Goal: Find specific page/section: Find specific page/section

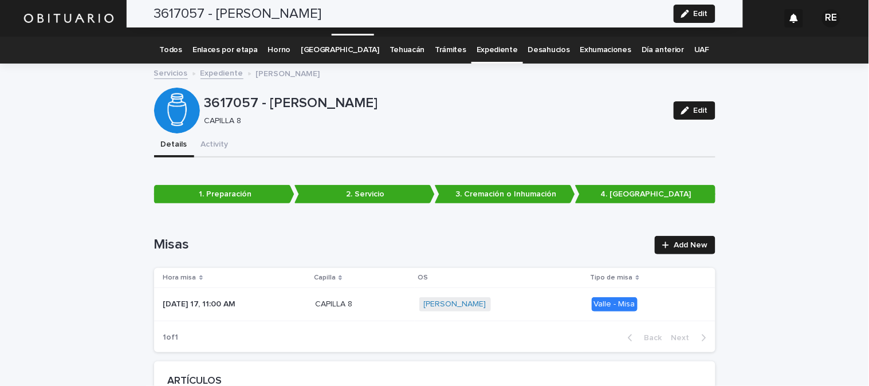
scroll to position [2867, 0]
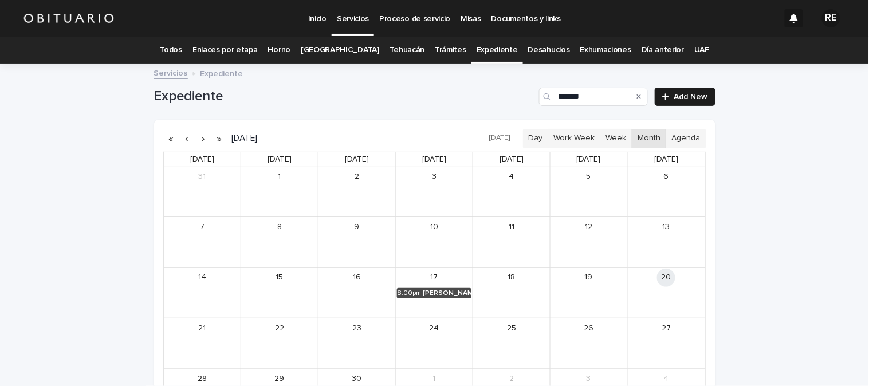
click at [637, 96] on icon "Search" at bounding box center [639, 96] width 5 height 7
click at [569, 95] on input "*******" at bounding box center [593, 97] width 109 height 18
type input "*"
click at [597, 242] on div "[PERSON_NAME]" at bounding box center [601, 242] width 49 height 8
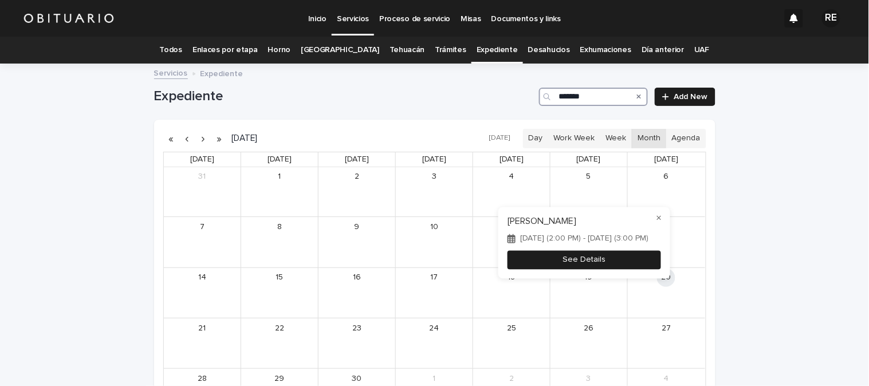
type input "*******"
click at [612, 260] on button "See Details" at bounding box center [585, 259] width 154 height 19
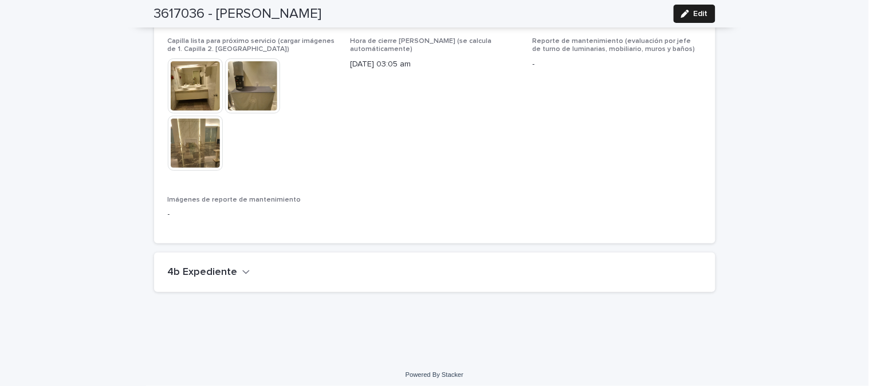
scroll to position [2633, 0]
click at [246, 267] on div "4b Expediente" at bounding box center [432, 271] width 529 height 13
drag, startPoint x: 218, startPoint y: 266, endPoint x: 519, endPoint y: 297, distance: 302.8
click at [217, 266] on h2 "4b Expediente" at bounding box center [203, 271] width 70 height 13
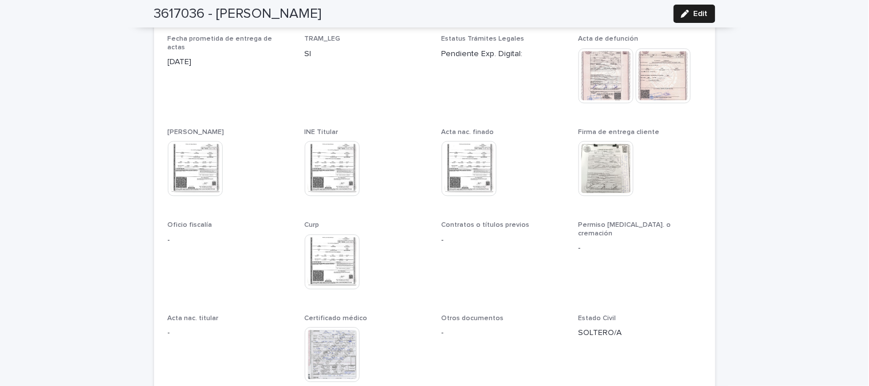
scroll to position [2824, 0]
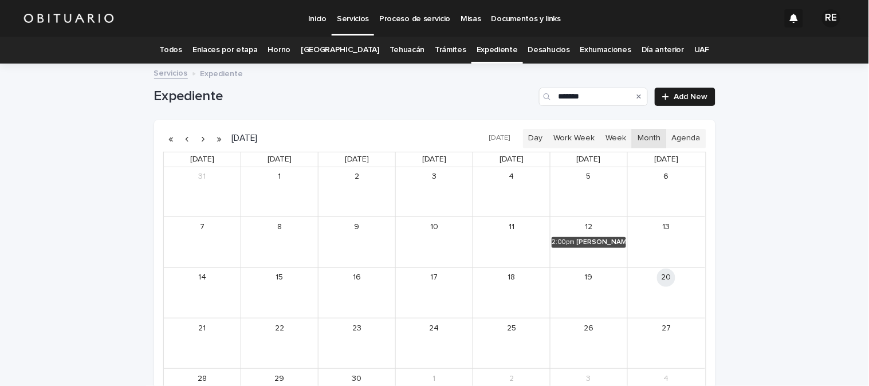
click at [637, 96] on icon "Search" at bounding box center [639, 97] width 5 height 5
click at [577, 95] on input "*******" at bounding box center [593, 97] width 109 height 18
type input "*******"
click at [666, 294] on div "[PERSON_NAME] DEL [PERSON_NAME]" at bounding box center [679, 293] width 50 height 8
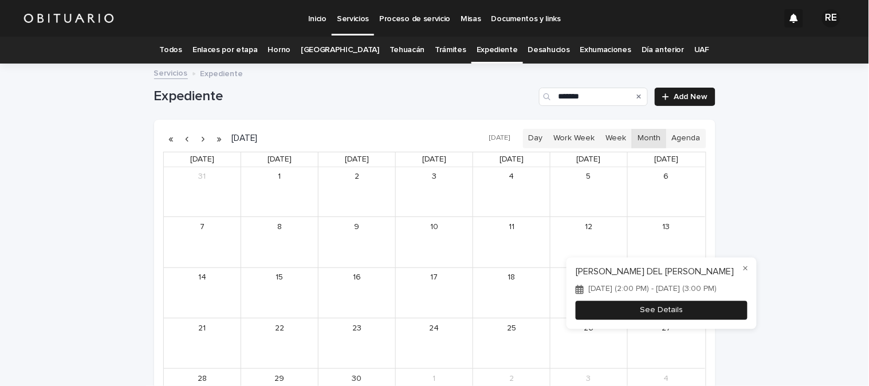
click at [702, 319] on button "See Details" at bounding box center [662, 310] width 172 height 19
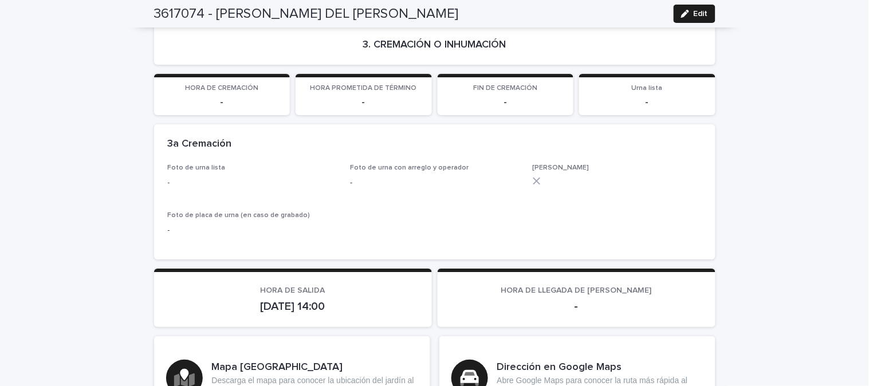
scroll to position [2461, 0]
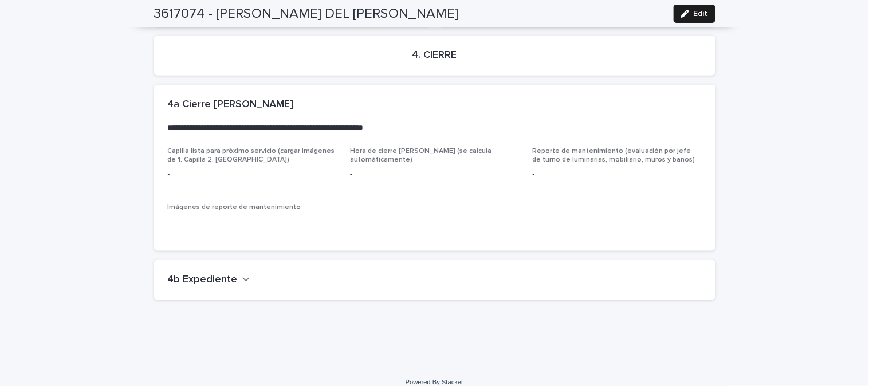
click at [216, 260] on div "4b Expediente" at bounding box center [434, 280] width 561 height 40
click at [222, 274] on h2 "4b Expediente" at bounding box center [203, 280] width 70 height 13
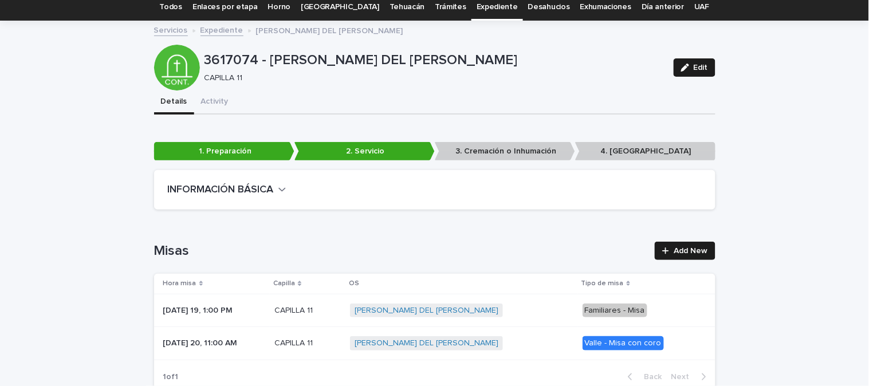
scroll to position [0, 0]
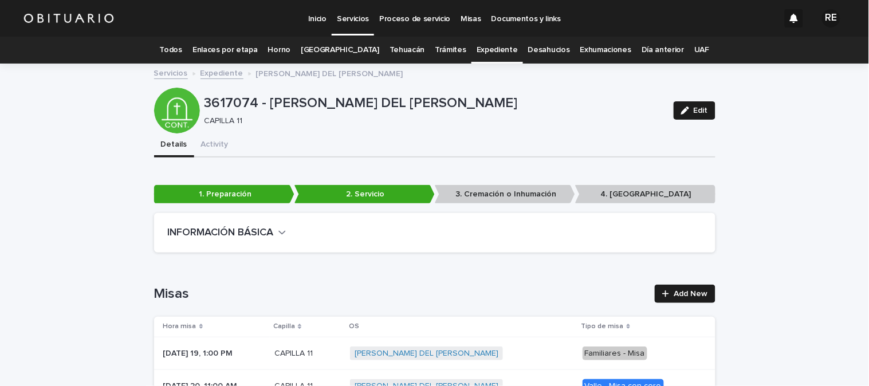
click at [182, 48] on link "Todos" at bounding box center [171, 50] width 22 height 27
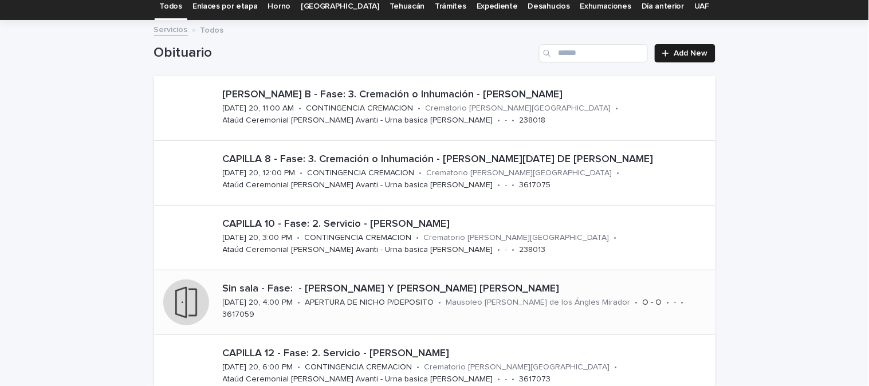
scroll to position [64, 0]
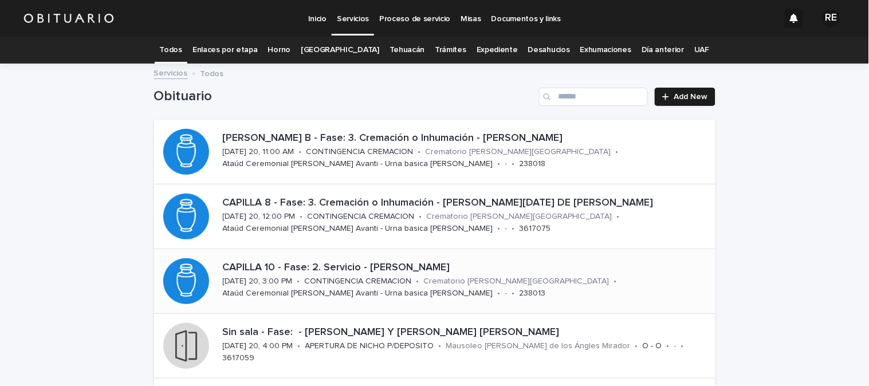
click at [386, 266] on p "CAPILLA 10 - Fase: 2. Servicio - [PERSON_NAME]" at bounding box center [467, 268] width 488 height 13
